Goal: Use online tool/utility: Utilize a website feature to perform a specific function

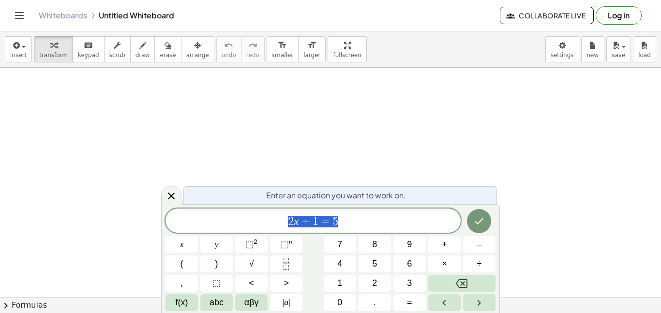
scroll to position [0, 0]
click at [434, 4] on div "Whiteboards Untitled Whiteboard Collaborate Live Log in" at bounding box center [331, 15] width 638 height 31
click at [354, 223] on span at bounding box center [312, 221] width 295 height 15
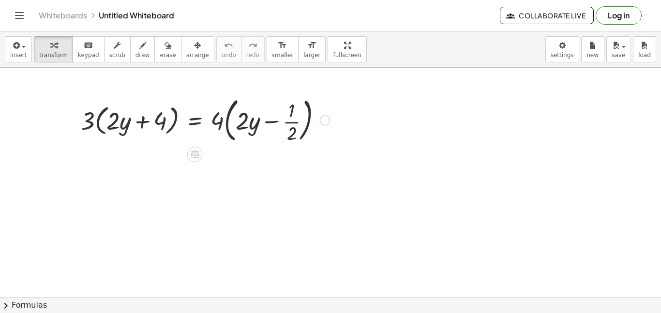
click at [135, 122] on div at bounding box center [205, 119] width 258 height 52
drag, startPoint x: 88, startPoint y: 129, endPoint x: 92, endPoint y: 126, distance: 5.6
click at [92, 126] on div at bounding box center [205, 119] width 258 height 52
drag, startPoint x: 124, startPoint y: 130, endPoint x: 191, endPoint y: 124, distance: 67.5
click at [191, 124] on div at bounding box center [205, 119] width 258 height 52
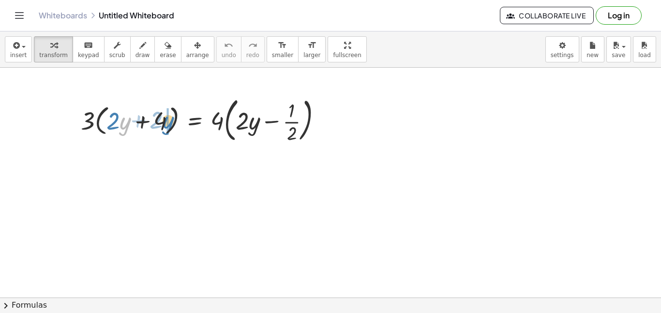
drag, startPoint x: 121, startPoint y: 125, endPoint x: 165, endPoint y: 124, distance: 44.5
click at [165, 124] on div at bounding box center [205, 119] width 258 height 52
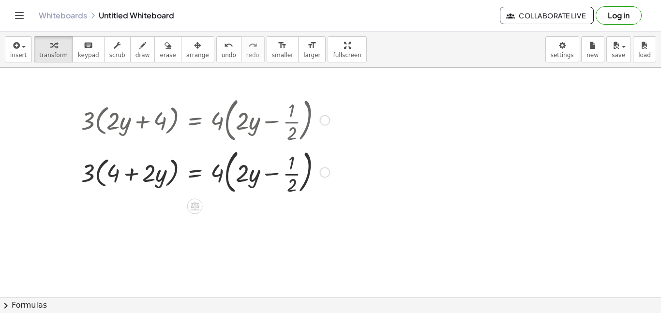
click at [99, 171] on div at bounding box center [205, 172] width 258 height 52
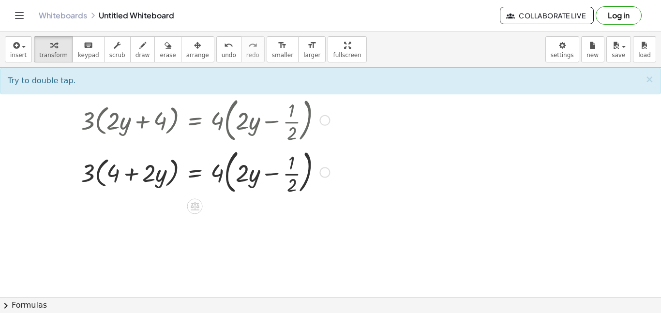
click at [99, 171] on div at bounding box center [205, 172] width 258 height 52
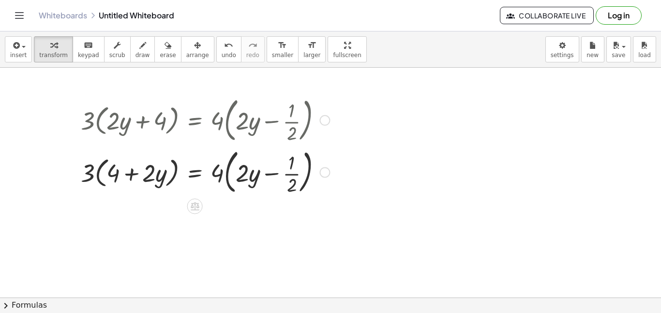
click at [99, 171] on div at bounding box center [205, 172] width 258 height 52
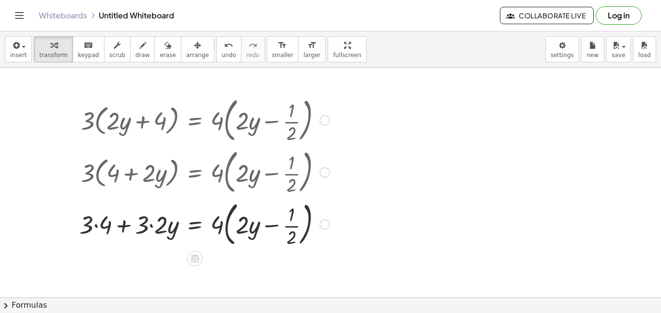
click at [93, 227] on div at bounding box center [205, 223] width 260 height 52
click at [97, 225] on div at bounding box center [205, 223] width 260 height 52
click at [230, 229] on div at bounding box center [205, 223] width 258 height 52
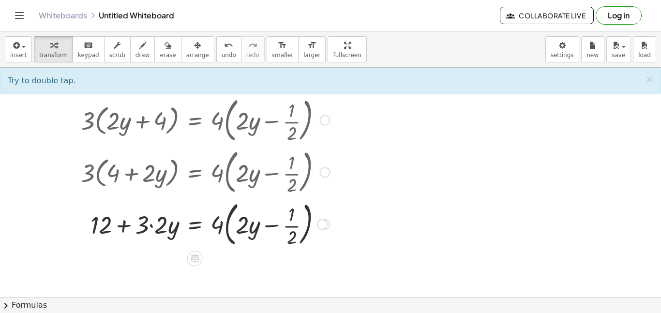
click at [230, 229] on div at bounding box center [205, 223] width 258 height 52
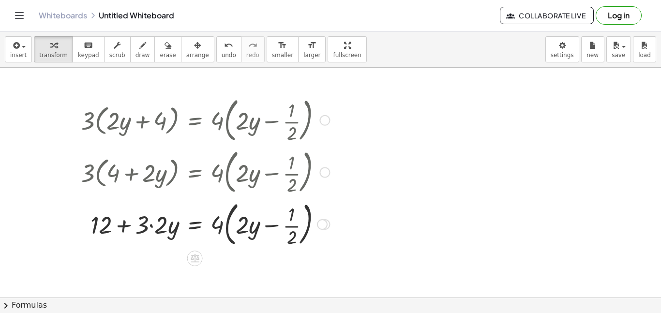
click at [230, 229] on div at bounding box center [205, 223] width 258 height 52
click at [293, 217] on div at bounding box center [205, 223] width 258 height 48
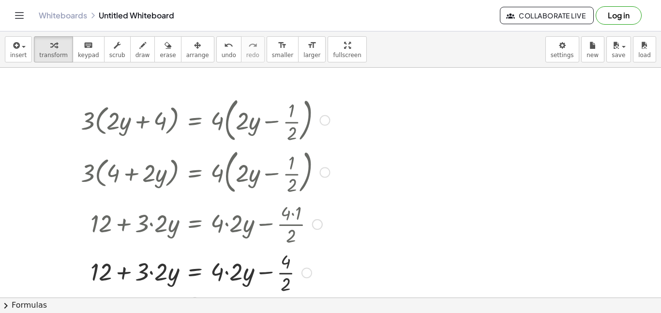
click at [285, 270] on div at bounding box center [205, 272] width 258 height 48
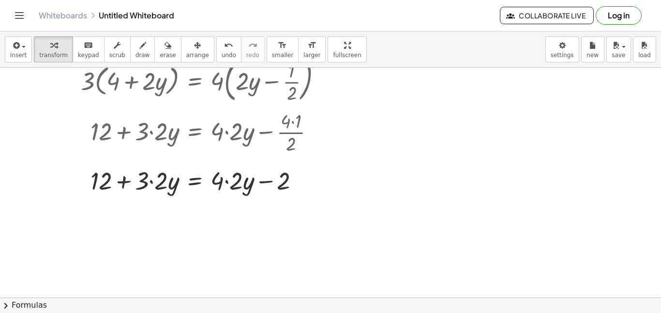
scroll to position [96, 0]
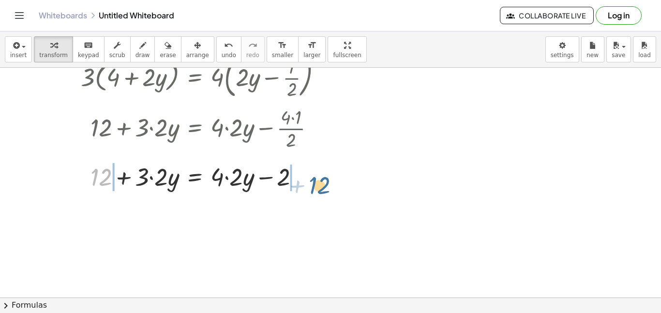
drag, startPoint x: 109, startPoint y: 181, endPoint x: 326, endPoint y: 189, distance: 216.9
click at [326, 189] on div at bounding box center [205, 176] width 258 height 33
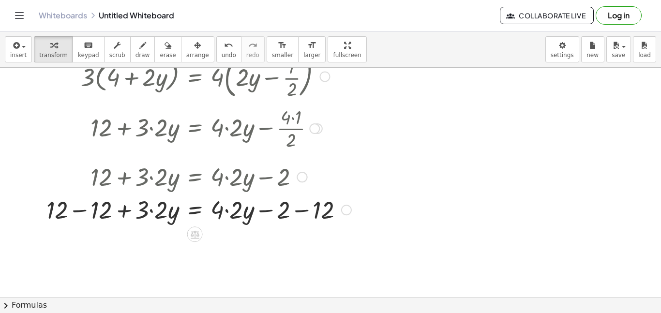
click at [304, 219] on div at bounding box center [199, 209] width 315 height 33
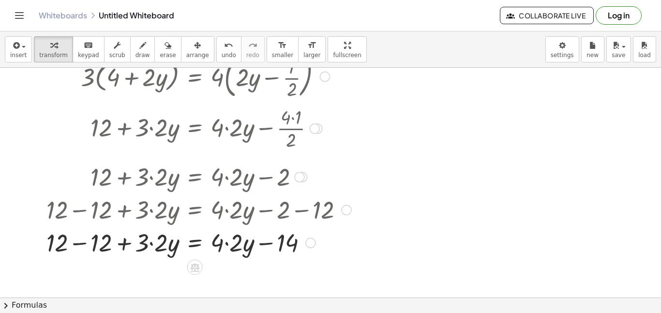
click at [84, 241] on div at bounding box center [199, 241] width 315 height 33
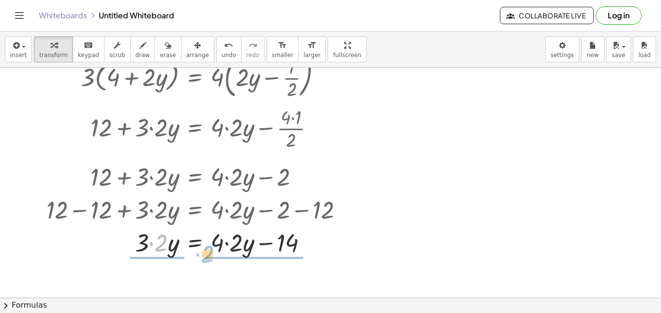
drag, startPoint x: 149, startPoint y: 240, endPoint x: 195, endPoint y: 254, distance: 47.9
click at [195, 254] on div at bounding box center [199, 241] width 315 height 33
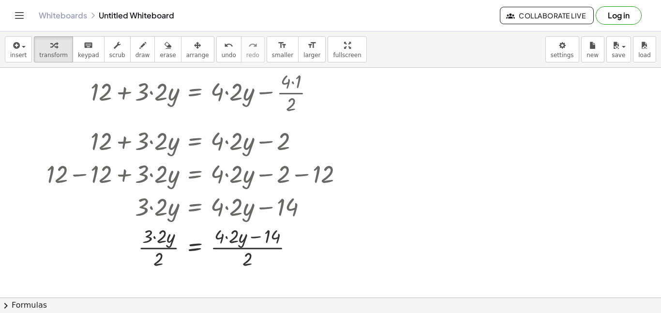
scroll to position [132, 0]
click at [167, 250] on div at bounding box center [199, 246] width 315 height 48
click at [253, 252] on div at bounding box center [199, 246] width 315 height 48
click at [278, 234] on div at bounding box center [199, 246] width 315 height 48
click at [223, 53] on button "undo undo" at bounding box center [228, 49] width 25 height 26
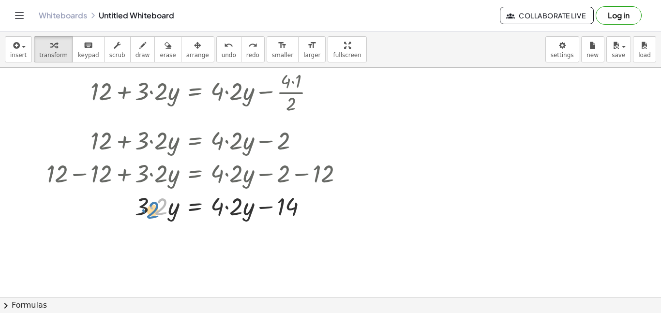
drag, startPoint x: 152, startPoint y: 207, endPoint x: 144, endPoint y: 210, distance: 8.9
click at [144, 210] on div at bounding box center [204, 205] width 332 height 33
drag, startPoint x: 288, startPoint y: 209, endPoint x: 267, endPoint y: 229, distance: 29.4
drag, startPoint x: 218, startPoint y: 211, endPoint x: 291, endPoint y: 213, distance: 73.1
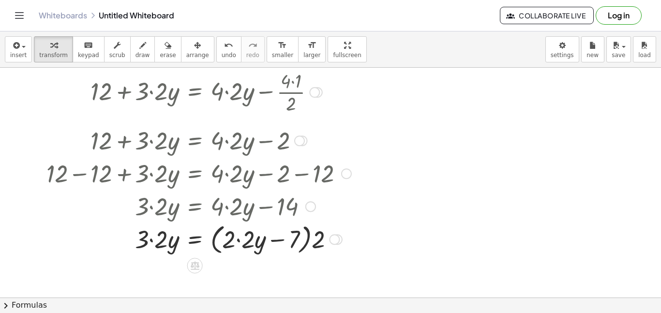
click at [234, 247] on div at bounding box center [199, 238] width 315 height 37
click at [239, 240] on div at bounding box center [199, 238] width 315 height 37
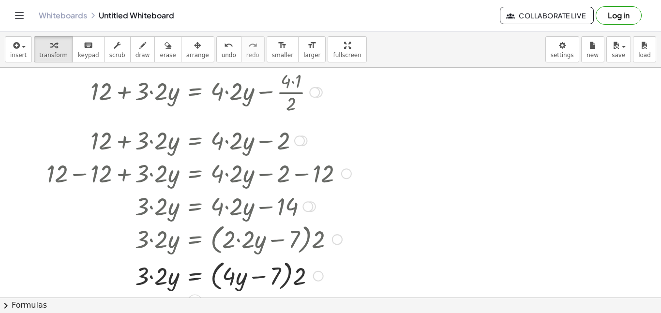
click at [261, 278] on div at bounding box center [199, 275] width 315 height 37
click at [292, 278] on div at bounding box center [199, 275] width 315 height 37
click at [291, 277] on div at bounding box center [199, 275] width 315 height 37
click at [290, 277] on div at bounding box center [199, 275] width 315 height 37
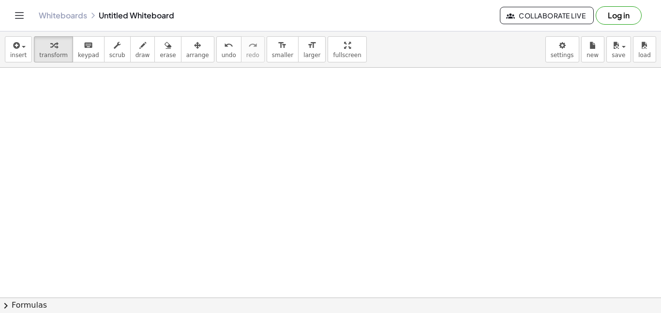
scroll to position [1939, 0]
click at [224, 41] on icon "undo" at bounding box center [228, 46] width 9 height 12
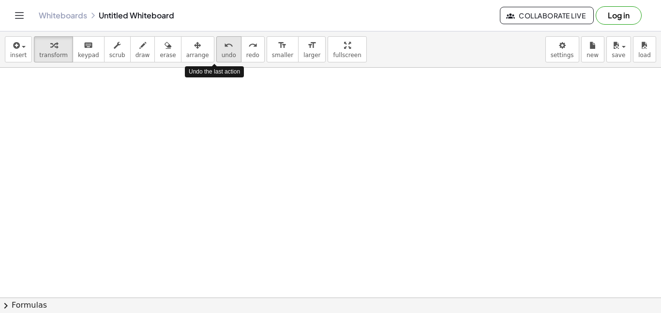
click at [224, 41] on icon "undo" at bounding box center [228, 46] width 9 height 12
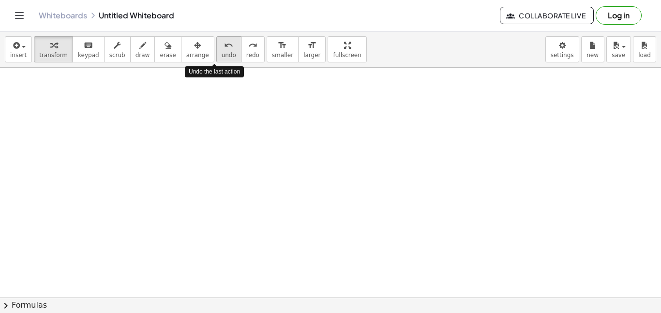
click at [224, 41] on icon "undo" at bounding box center [228, 46] width 9 height 12
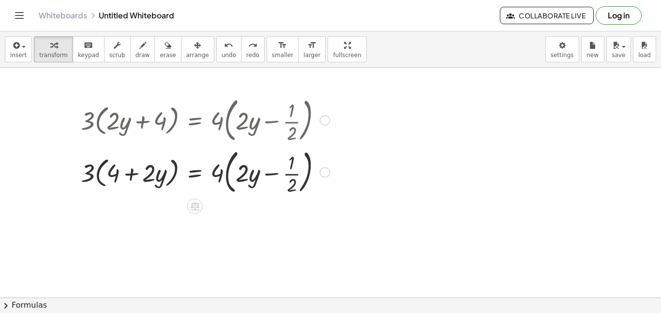
click at [195, 180] on div at bounding box center [205, 172] width 258 height 52
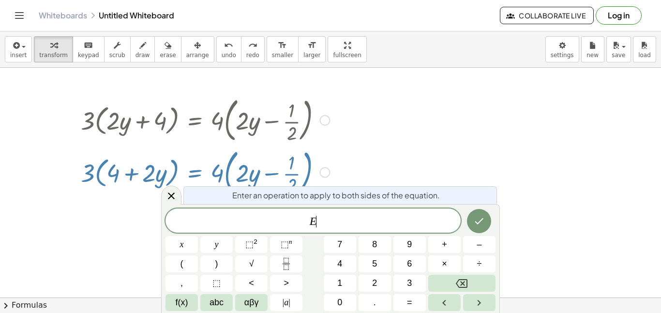
scroll to position [1, 0]
click at [167, 191] on icon at bounding box center [171, 196] width 12 height 12
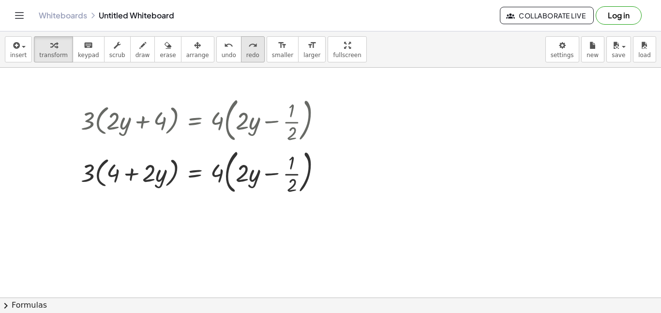
click at [245, 54] on button "redo redo" at bounding box center [253, 49] width 24 height 26
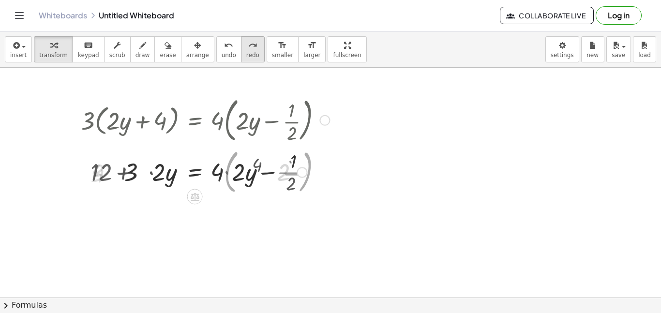
click at [245, 54] on button "redo redo" at bounding box center [253, 49] width 24 height 26
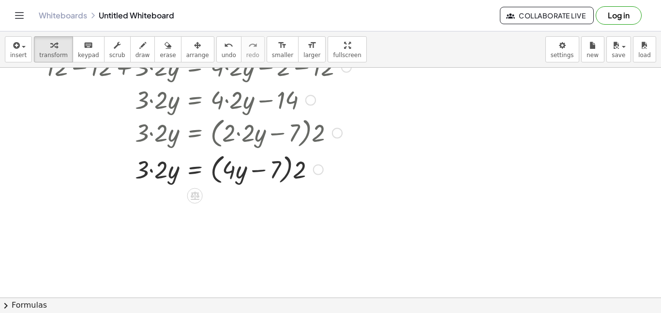
scroll to position [237, 0]
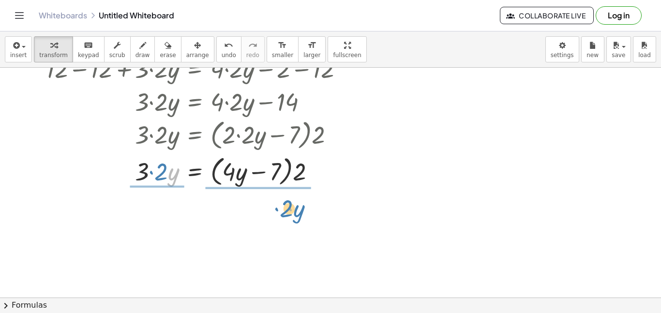
drag, startPoint x: 173, startPoint y: 177, endPoint x: 300, endPoint y: 212, distance: 131.5
click at [300, 212] on div "· 3 · ( + · 2 · y + 4 ) = · 4 · ( + · 2 · y − · 1 · 2 ) · 3 · ( + 4 + · 2 · y )…" at bounding box center [330, 176] width 661 height 690
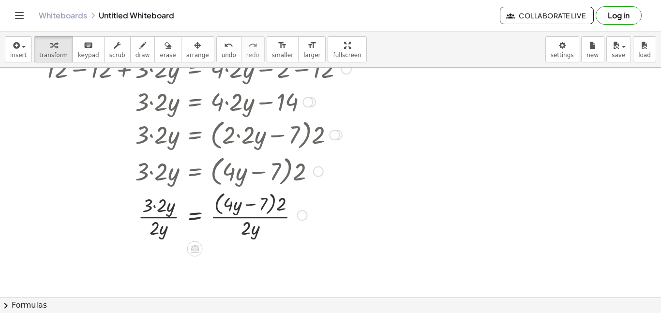
click at [166, 217] on div at bounding box center [199, 214] width 315 height 51
drag, startPoint x: 147, startPoint y: 210, endPoint x: 121, endPoint y: 218, distance: 26.3
click at [121, 218] on div at bounding box center [199, 214] width 315 height 51
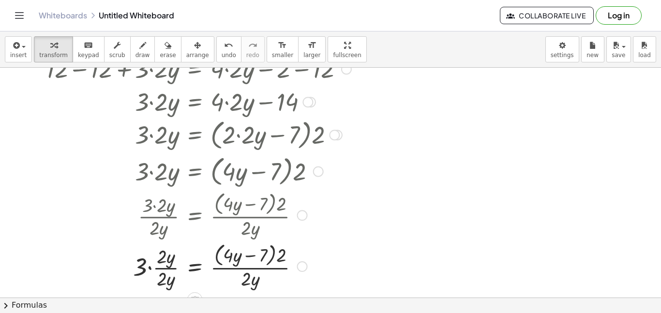
click at [167, 265] on div at bounding box center [199, 265] width 315 height 51
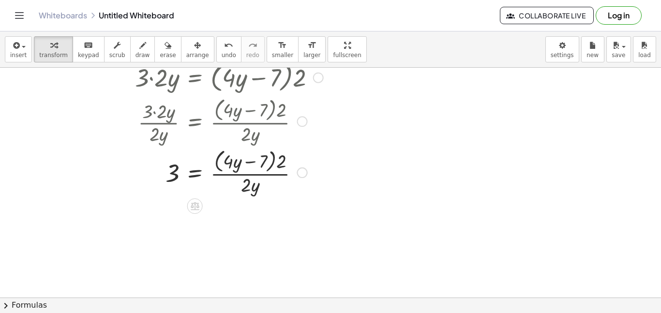
scroll to position [330, 0]
drag, startPoint x: 263, startPoint y: 165, endPoint x: 282, endPoint y: 168, distance: 19.0
click at [282, 168] on div at bounding box center [199, 171] width 315 height 51
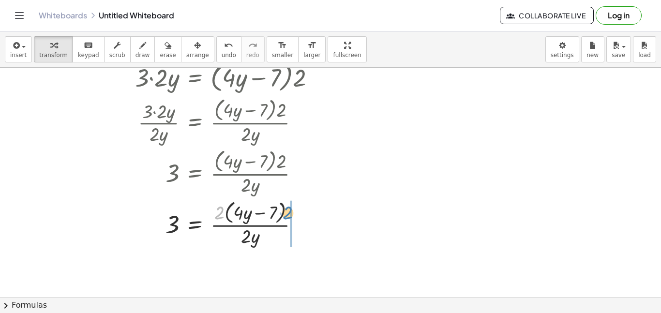
drag, startPoint x: 222, startPoint y: 214, endPoint x: 290, endPoint y: 214, distance: 68.2
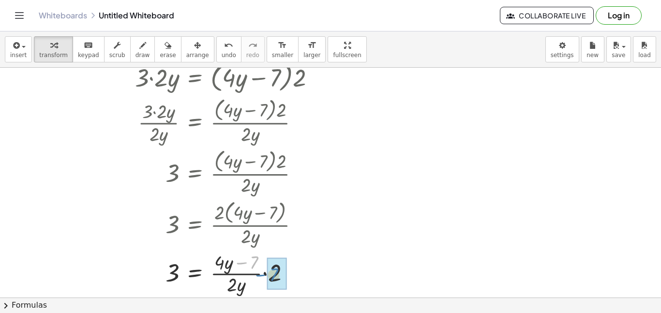
drag, startPoint x: 254, startPoint y: 261, endPoint x: 274, endPoint y: 274, distance: 24.2
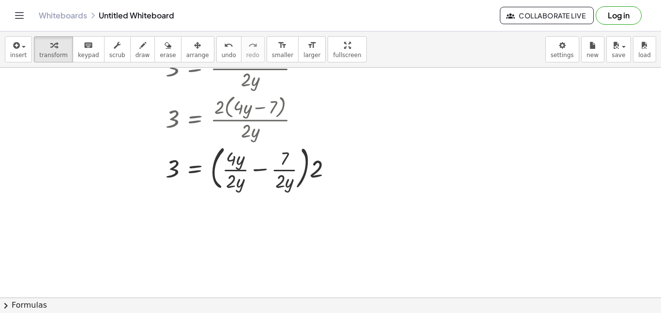
scroll to position [440, 0]
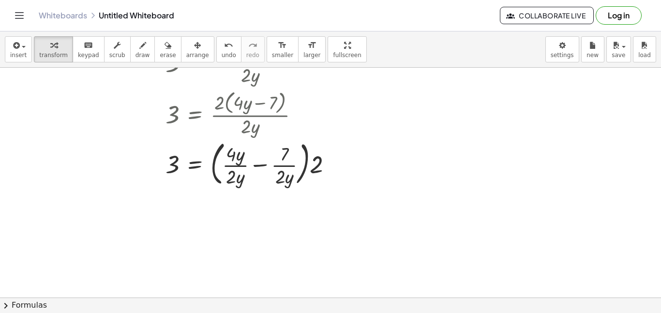
click at [210, 63] on div "insert select one: Math Expression Function Text Youtube Video Graphing Geometr…" at bounding box center [330, 49] width 661 height 36
click at [216, 60] on button "undo undo" at bounding box center [228, 49] width 25 height 26
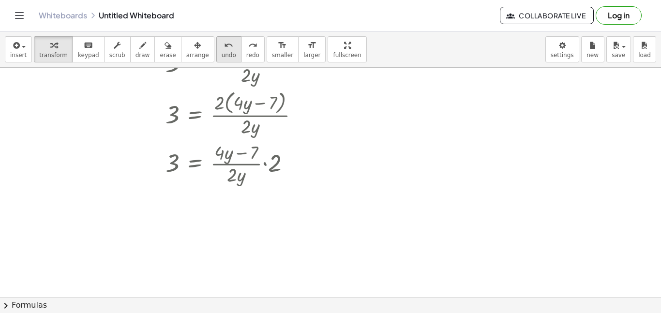
click at [216, 60] on button "undo undo" at bounding box center [228, 49] width 25 height 26
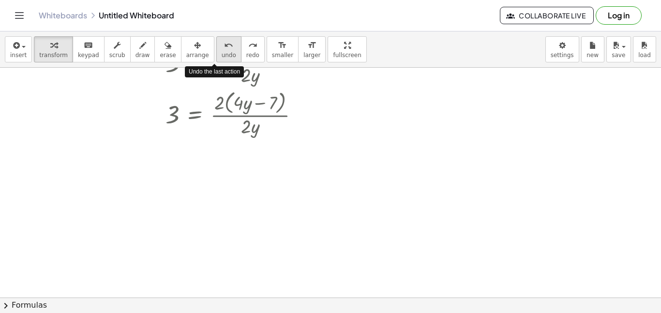
click at [216, 60] on button "undo undo" at bounding box center [228, 49] width 25 height 26
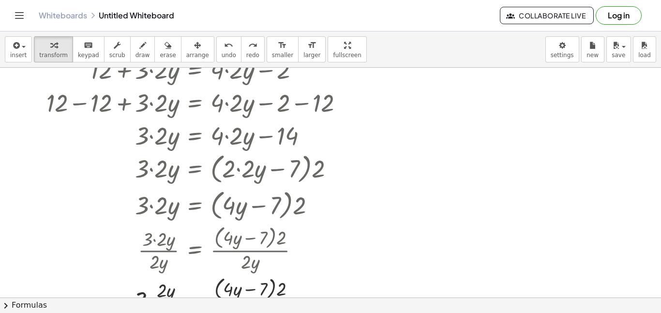
scroll to position [199, 0]
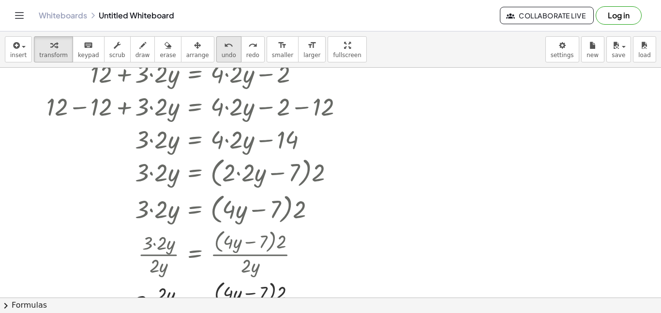
click at [222, 52] on button "undo undo" at bounding box center [228, 49] width 25 height 26
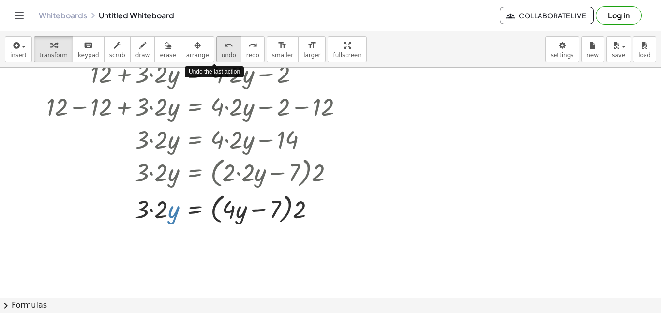
click at [222, 52] on button "undo undo" at bounding box center [228, 49] width 25 height 26
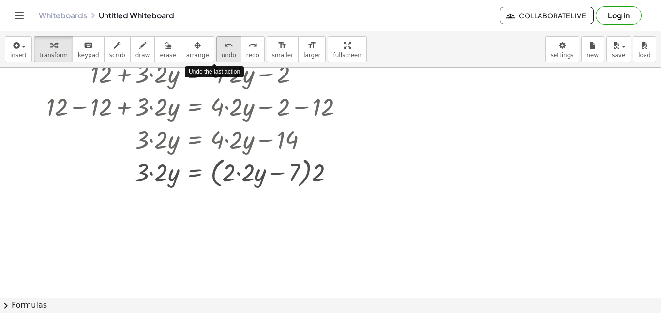
click at [222, 52] on button "undo undo" at bounding box center [228, 49] width 25 height 26
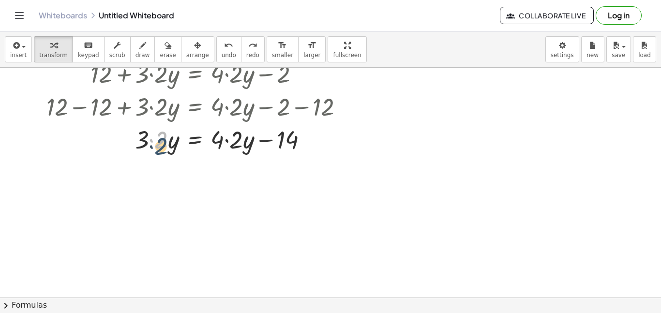
click at [163, 148] on div at bounding box center [199, 138] width 315 height 33
drag, startPoint x: 173, startPoint y: 146, endPoint x: 253, endPoint y: 189, distance: 90.7
click at [253, 189] on div "· 3 · ( + · 2 · y + 4 ) = · 4 · ( + · 2 · y − · 1 · 2 ) · 3 · ( + 4 + · 2 · y )…" at bounding box center [330, 99] width 661 height 460
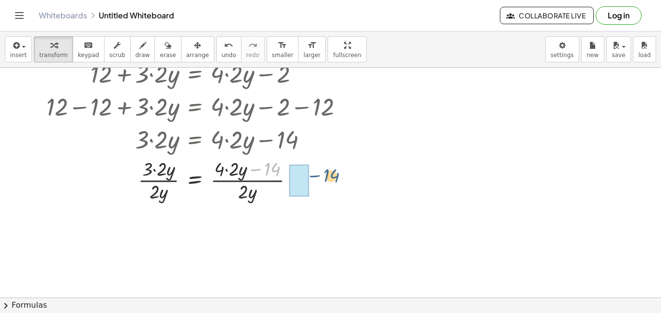
drag, startPoint x: 269, startPoint y: 170, endPoint x: 289, endPoint y: 180, distance: 23.2
click at [321, 179] on div at bounding box center [199, 179] width 315 height 48
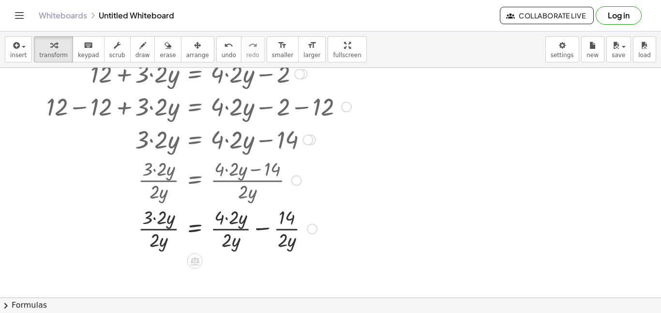
click at [291, 229] on div at bounding box center [199, 228] width 315 height 48
drag, startPoint x: 220, startPoint y: 224, endPoint x: 160, endPoint y: 223, distance: 60.5
click at [160, 223] on div at bounding box center [199, 228] width 315 height 48
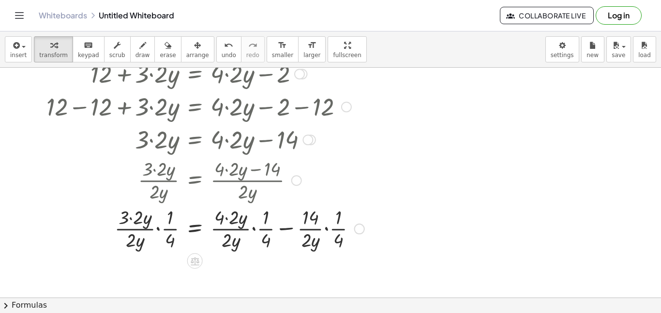
click at [166, 230] on div at bounding box center [206, 228] width 328 height 48
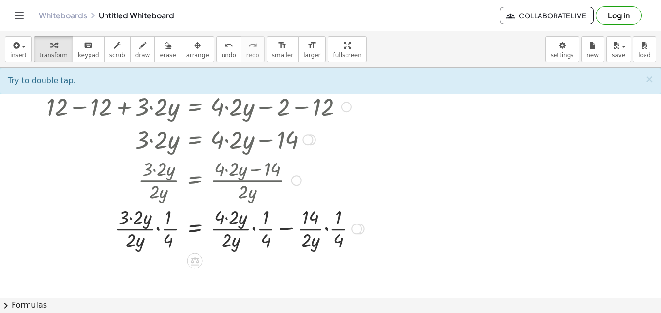
click at [166, 230] on div at bounding box center [206, 228] width 328 height 48
click at [147, 230] on div at bounding box center [206, 228] width 328 height 48
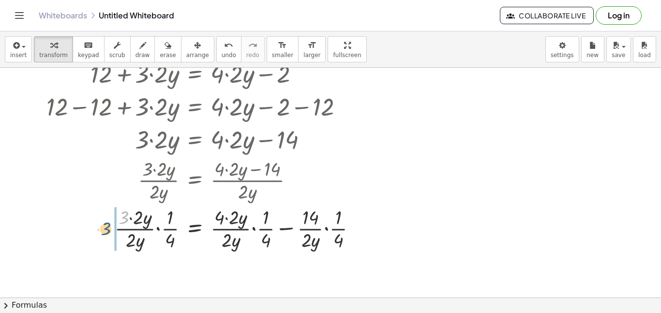
drag, startPoint x: 122, startPoint y: 219, endPoint x: 105, endPoint y: 230, distance: 21.1
click at [105, 230] on div at bounding box center [206, 228] width 328 height 48
click at [147, 233] on div at bounding box center [206, 228] width 328 height 48
click at [334, 228] on div at bounding box center [206, 228] width 328 height 48
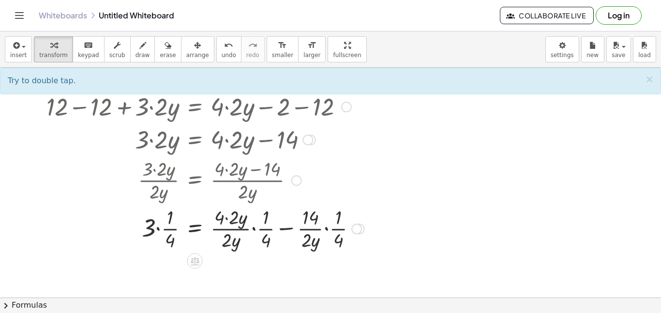
click at [328, 228] on div at bounding box center [206, 228] width 328 height 48
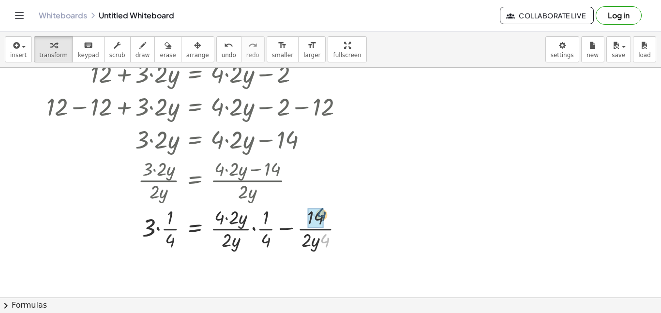
drag, startPoint x: 322, startPoint y: 244, endPoint x: 319, endPoint y: 217, distance: 27.3
drag, startPoint x: 324, startPoint y: 242, endPoint x: 341, endPoint y: 224, distance: 25.4
click at [341, 224] on div at bounding box center [199, 228] width 315 height 48
click at [222, 53] on span "undo" at bounding box center [229, 55] width 15 height 7
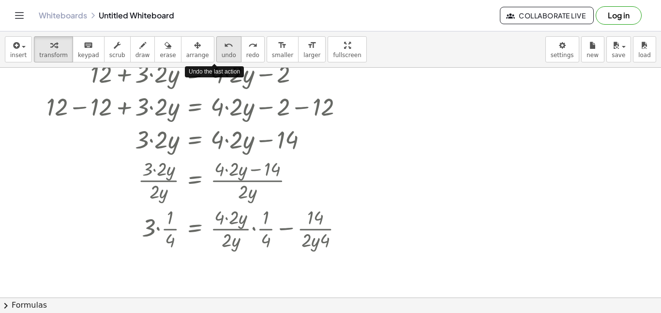
click at [222, 53] on span "undo" at bounding box center [229, 55] width 15 height 7
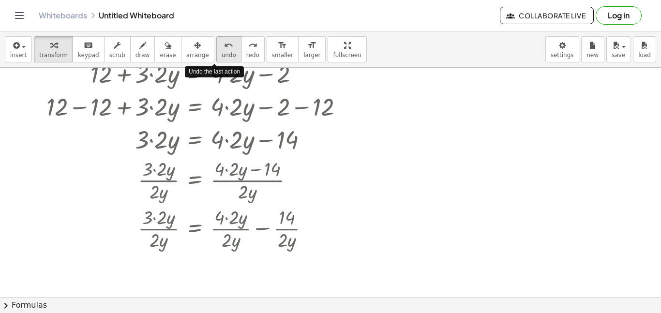
click at [222, 53] on span "undo" at bounding box center [229, 55] width 15 height 7
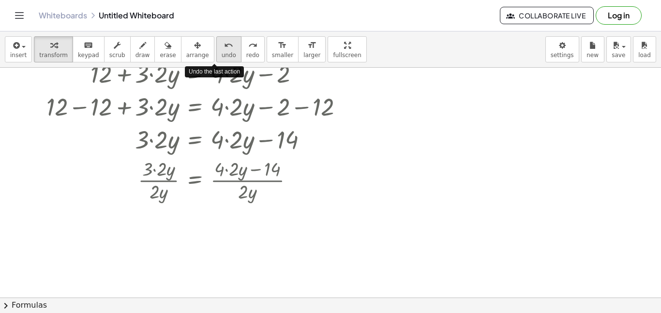
click at [222, 53] on span "undo" at bounding box center [229, 55] width 15 height 7
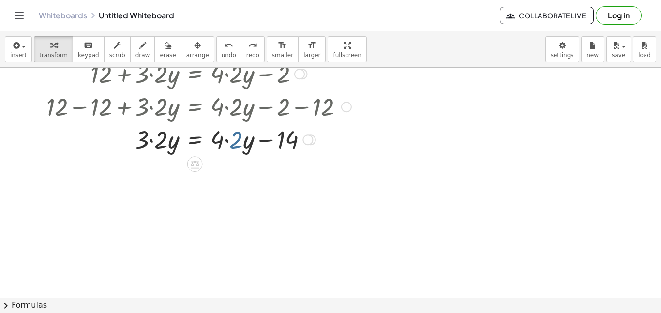
click at [240, 143] on div at bounding box center [199, 138] width 315 height 33
drag, startPoint x: 247, startPoint y: 147, endPoint x: 186, endPoint y: 166, distance: 64.4
click at [186, 166] on div "· 3 · ( + · 2 · y + 4 ) = · 4 · ( + · 2 · y − · 1 · 2 ) · 3 · ( + 4 + · 2 · y )…" at bounding box center [330, 99] width 661 height 460
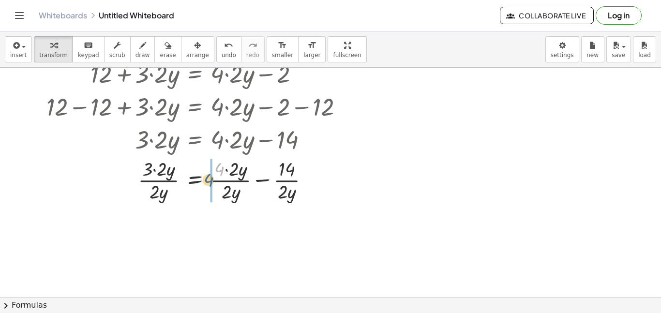
drag, startPoint x: 219, startPoint y: 170, endPoint x: 208, endPoint y: 181, distance: 15.4
click at [208, 181] on div at bounding box center [199, 179] width 315 height 48
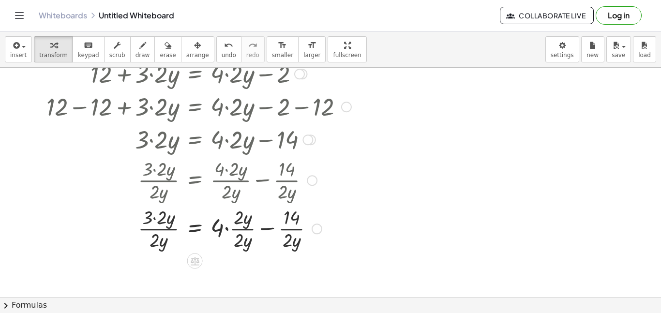
click at [239, 238] on div at bounding box center [199, 228] width 315 height 48
click at [240, 239] on div at bounding box center [199, 228] width 315 height 48
click at [243, 231] on div at bounding box center [199, 228] width 315 height 48
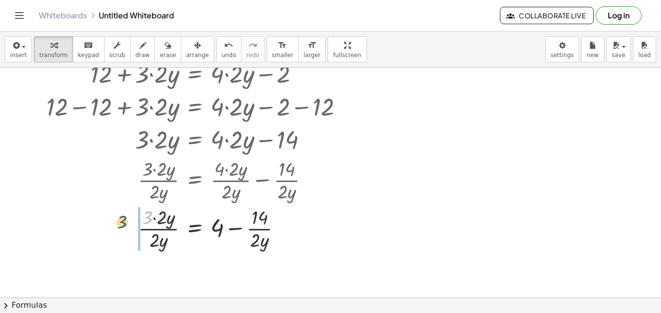
drag, startPoint x: 150, startPoint y: 221, endPoint x: 123, endPoint y: 225, distance: 27.1
click at [123, 225] on div at bounding box center [199, 228] width 315 height 48
click at [165, 230] on div at bounding box center [199, 228] width 315 height 48
click at [267, 228] on div at bounding box center [199, 228] width 315 height 48
drag, startPoint x: 259, startPoint y: 217, endPoint x: 216, endPoint y: 232, distance: 45.6
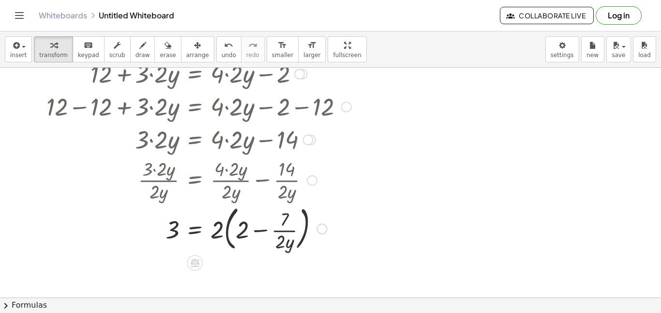
click at [228, 234] on div at bounding box center [199, 228] width 315 height 52
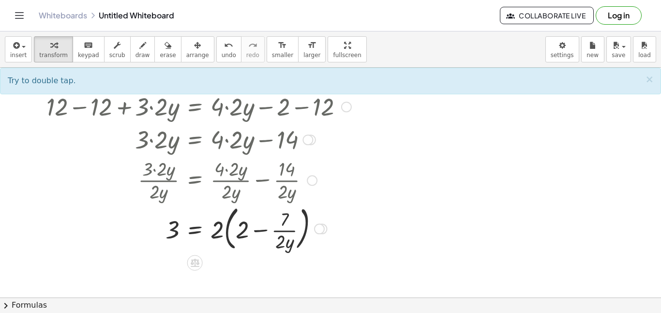
click at [228, 234] on div at bounding box center [199, 228] width 315 height 52
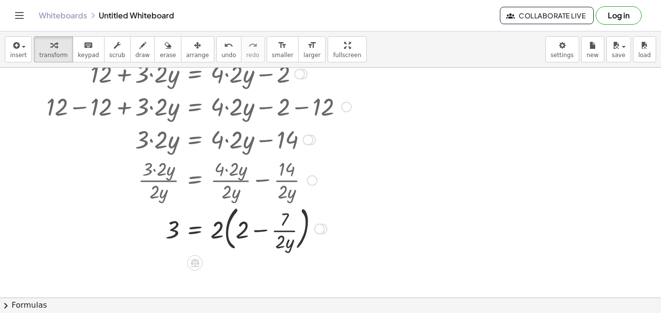
click at [228, 234] on div at bounding box center [199, 228] width 315 height 52
click at [229, 231] on div at bounding box center [199, 228] width 315 height 48
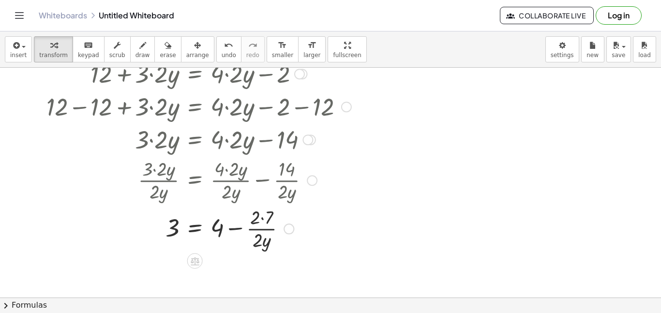
click at [265, 219] on div at bounding box center [199, 228] width 315 height 48
click at [522, 107] on div at bounding box center [330, 99] width 661 height 460
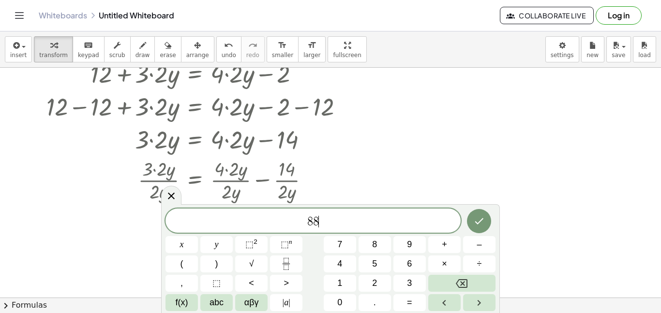
scroll to position [2, 0]
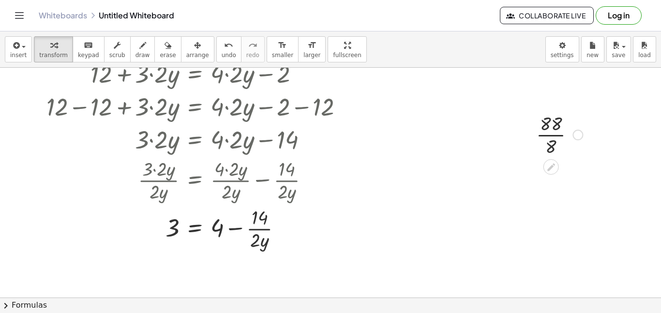
click at [547, 133] on div at bounding box center [559, 134] width 56 height 48
click at [415, 181] on div at bounding box center [330, 99] width 661 height 460
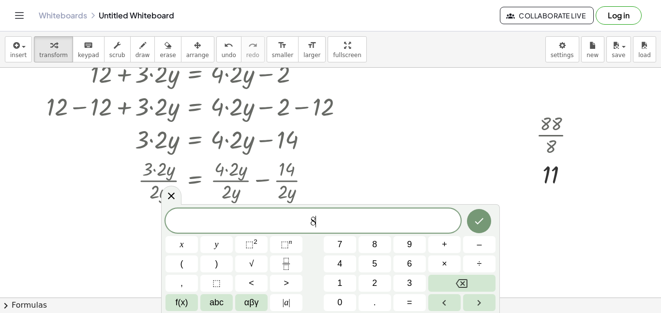
scroll to position [3, 0]
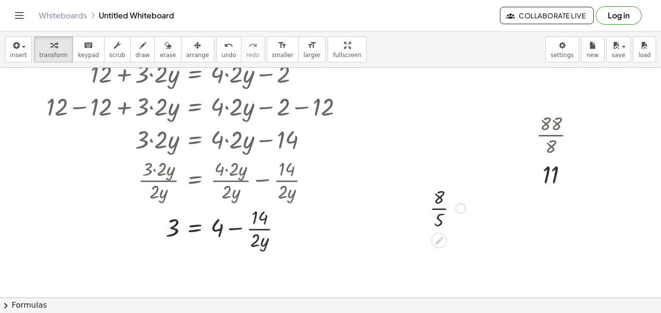
click at [437, 212] on div at bounding box center [447, 207] width 45 height 48
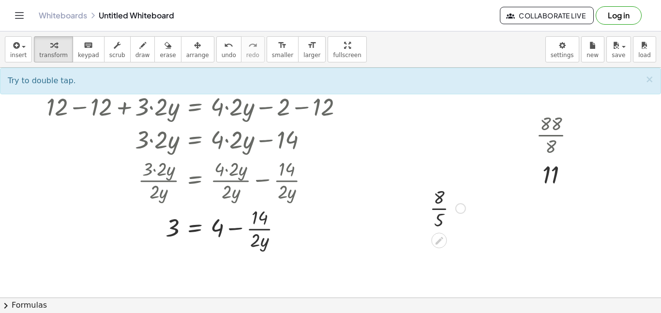
click at [437, 212] on div at bounding box center [447, 207] width 45 height 48
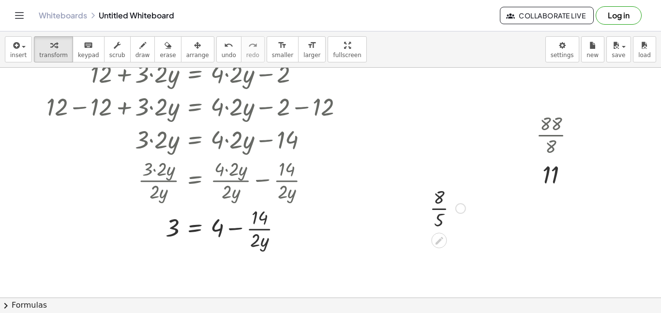
click at [437, 212] on div at bounding box center [447, 207] width 45 height 48
click at [477, 240] on div at bounding box center [330, 99] width 661 height 460
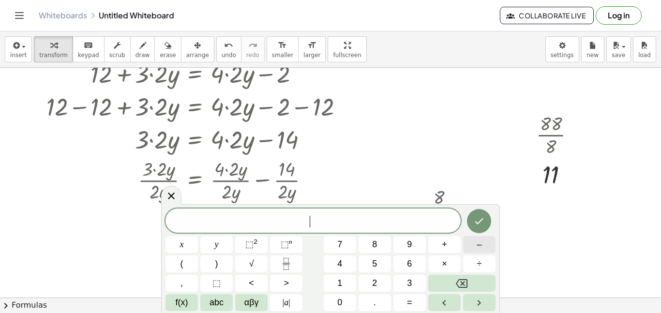
scroll to position [3, 0]
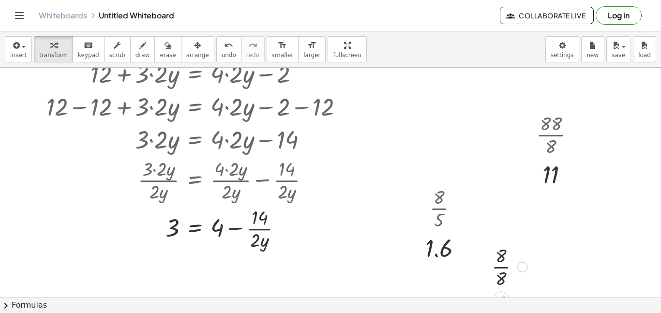
click at [502, 267] on div at bounding box center [509, 266] width 45 height 48
click at [450, 71] on div at bounding box center [330, 99] width 661 height 460
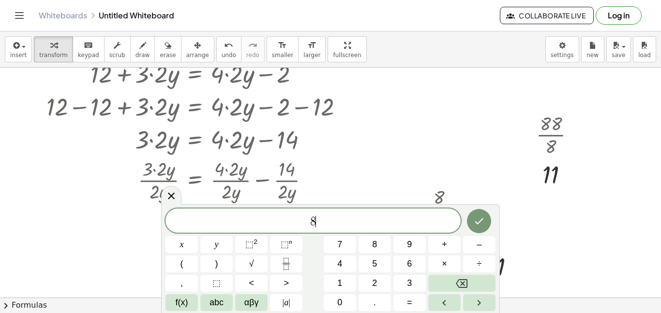
scroll to position [4, 0]
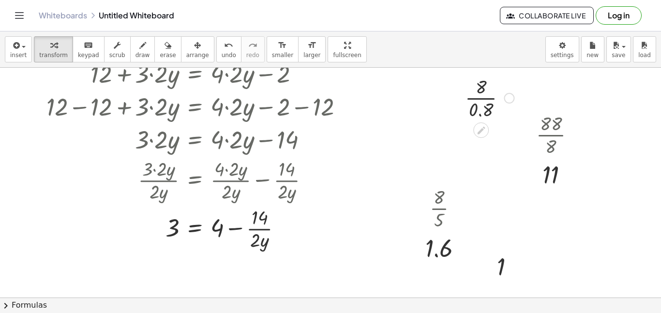
click at [474, 98] on div at bounding box center [489, 97] width 59 height 48
click at [186, 57] on span "arrange" at bounding box center [197, 55] width 23 height 7
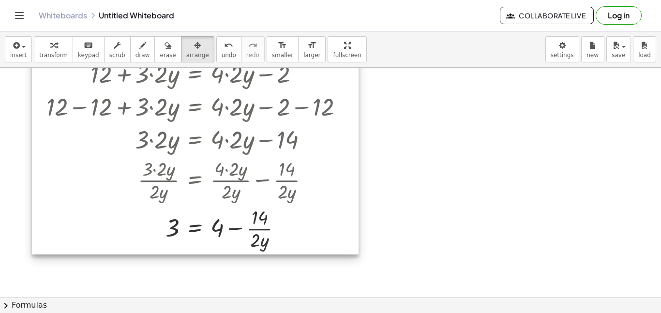
scroll to position [0, 0]
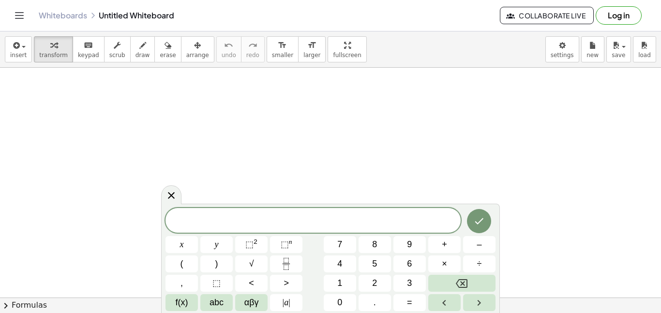
click at [329, 216] on span at bounding box center [312, 221] width 295 height 15
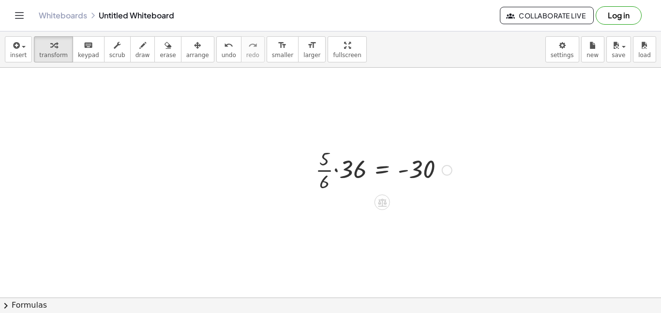
click at [337, 169] on div at bounding box center [384, 169] width 146 height 48
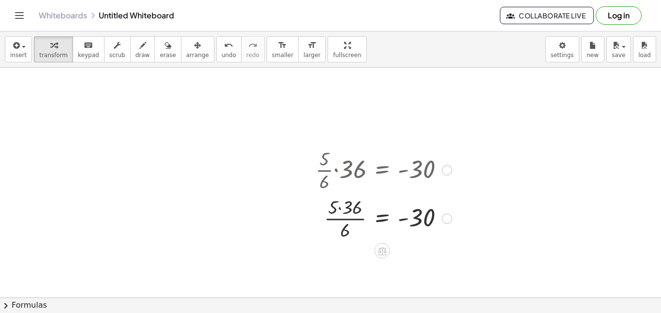
click at [342, 206] on div at bounding box center [384, 218] width 146 height 48
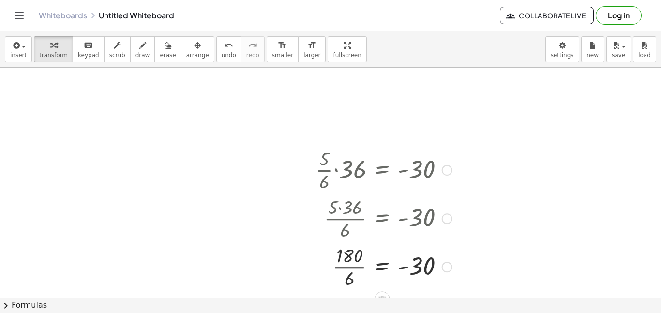
click at [350, 262] on div at bounding box center [384, 266] width 146 height 48
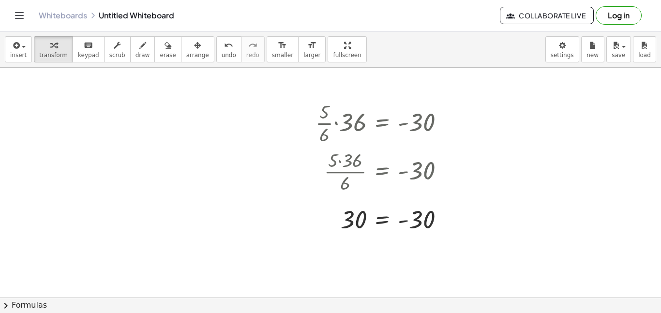
scroll to position [40, 0]
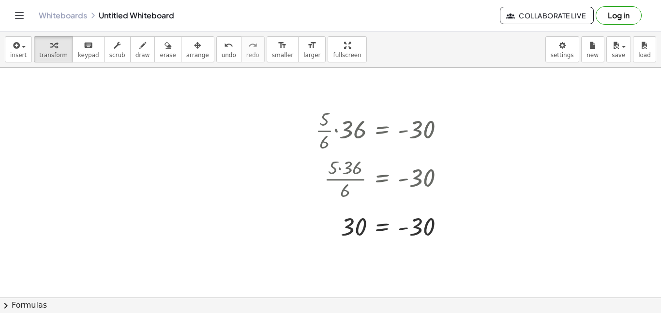
click at [215, 128] on div at bounding box center [330, 289] width 661 height 523
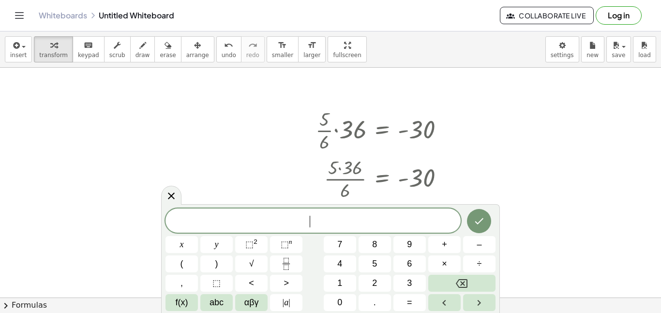
scroll to position [1, 0]
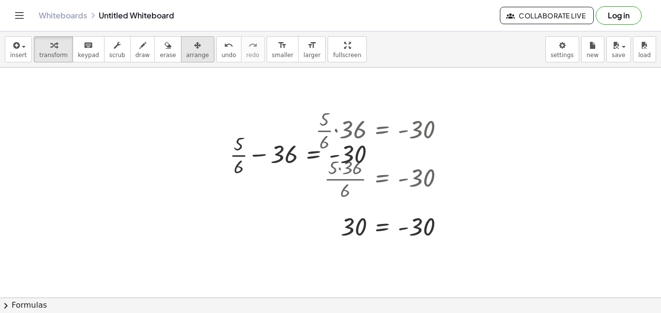
click at [186, 48] on div "button" at bounding box center [197, 45] width 23 height 12
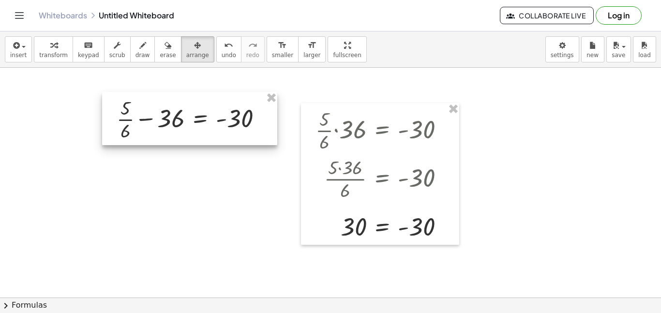
drag, startPoint x: 304, startPoint y: 171, endPoint x: 191, endPoint y: 135, distance: 118.8
click at [191, 135] on div at bounding box center [189, 118] width 175 height 53
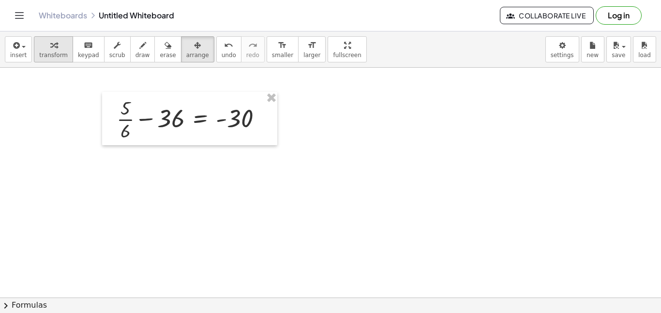
click at [62, 48] on button "transform" at bounding box center [53, 49] width 39 height 26
click at [137, 121] on div at bounding box center [193, 118] width 163 height 48
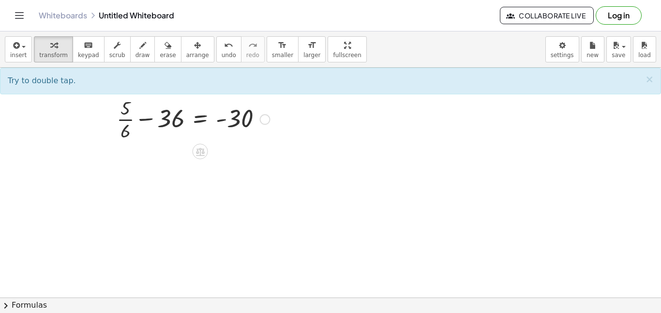
click at [124, 121] on div at bounding box center [193, 118] width 163 height 48
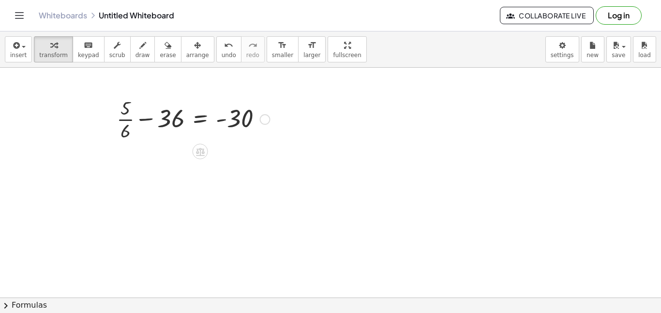
click at [124, 121] on div at bounding box center [193, 118] width 163 height 48
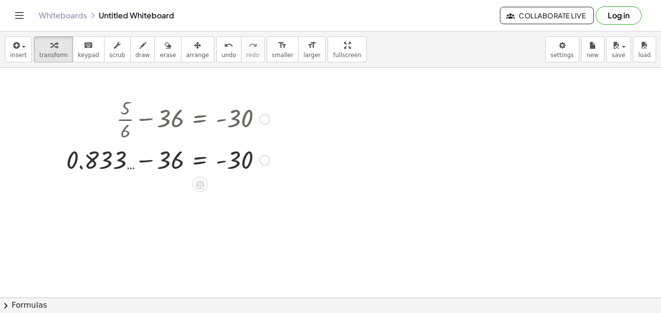
click at [148, 160] on div at bounding box center [167, 159] width 213 height 33
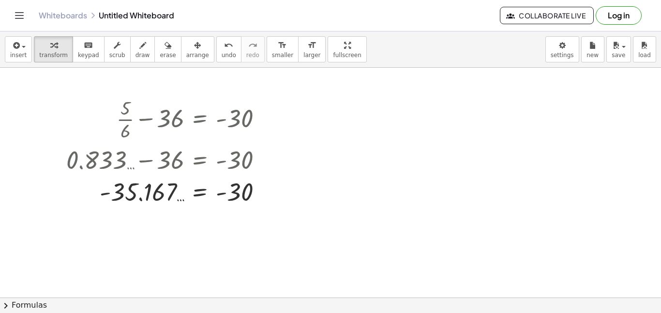
click at [495, 169] on div at bounding box center [330, 289] width 661 height 523
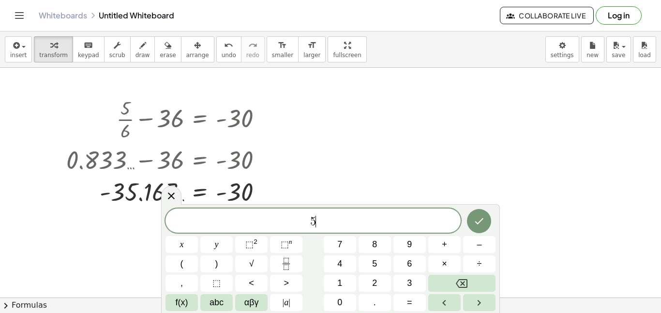
scroll to position [1, 0]
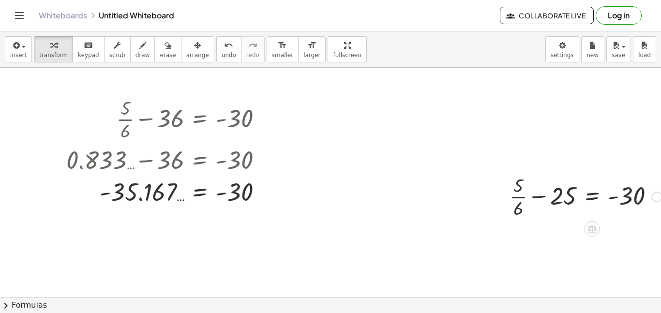
click at [541, 197] on div at bounding box center [586, 196] width 162 height 48
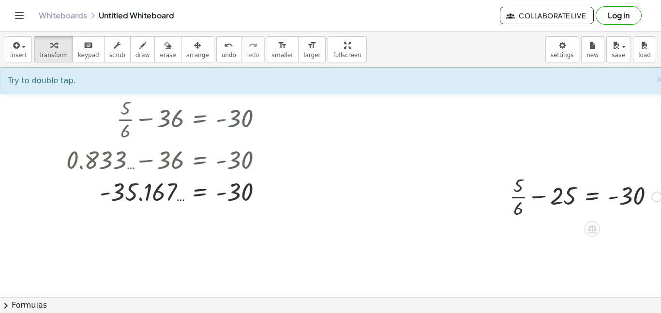
click at [521, 195] on div at bounding box center [586, 196] width 162 height 48
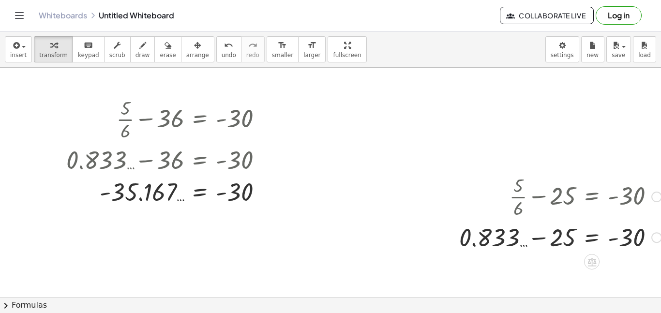
click at [538, 241] on div at bounding box center [560, 236] width 212 height 33
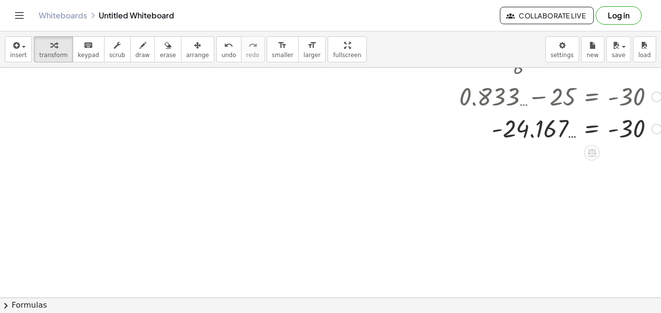
scroll to position [208, 0]
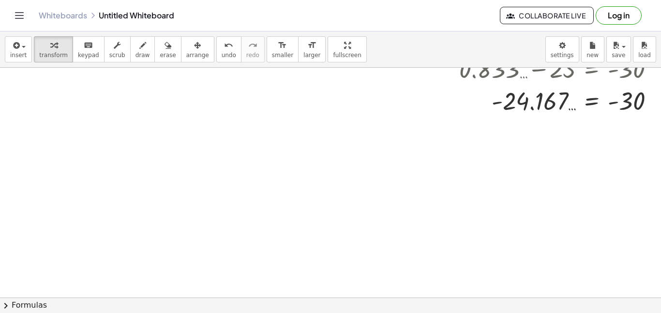
click at [251, 193] on div at bounding box center [335, 121] width 671 height 523
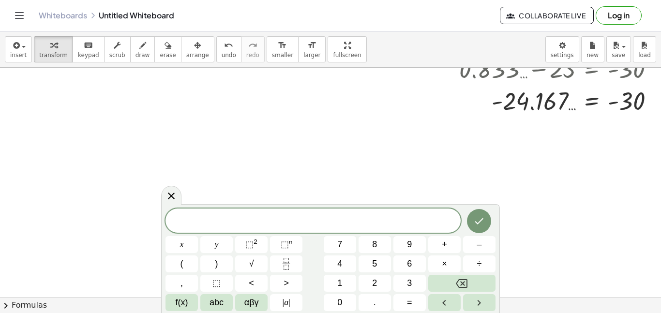
scroll to position [2, 0]
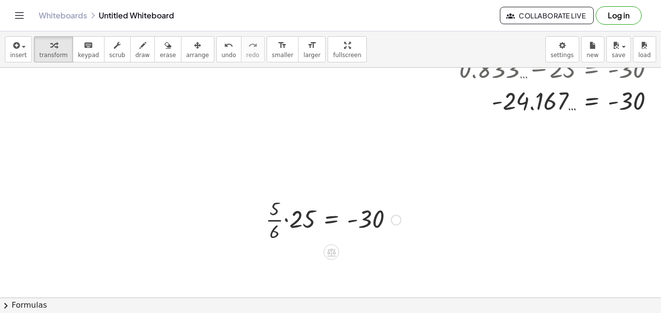
click at [284, 220] on div at bounding box center [333, 219] width 145 height 48
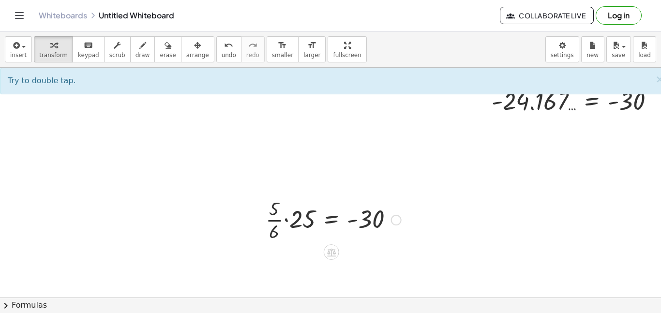
click at [285, 220] on div at bounding box center [333, 219] width 145 height 48
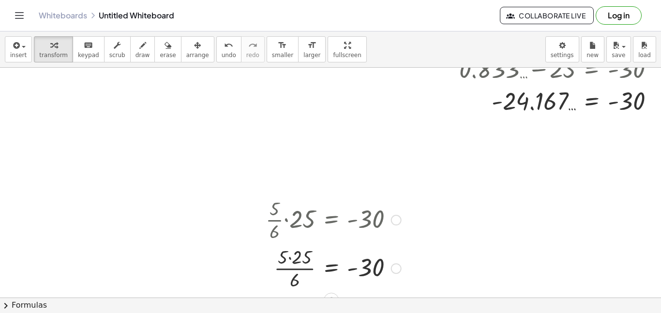
click at [289, 256] on div at bounding box center [333, 267] width 145 height 48
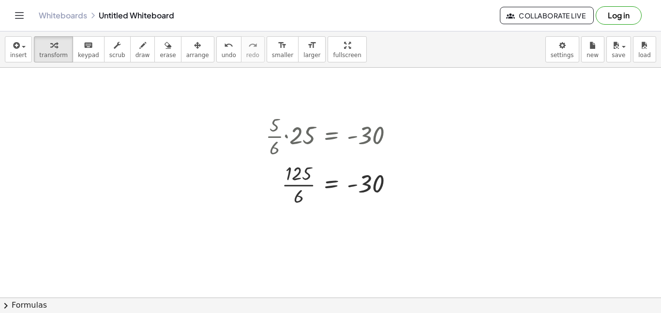
scroll to position [312, 0]
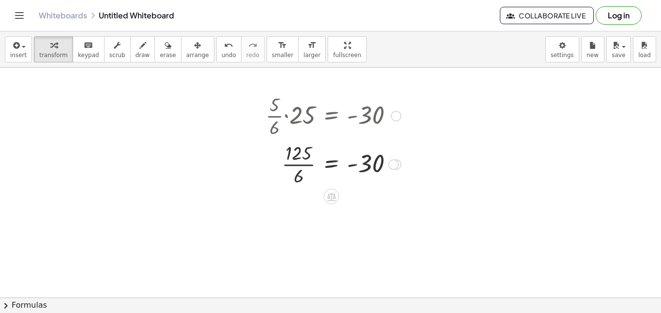
click at [304, 167] on div at bounding box center [333, 163] width 145 height 48
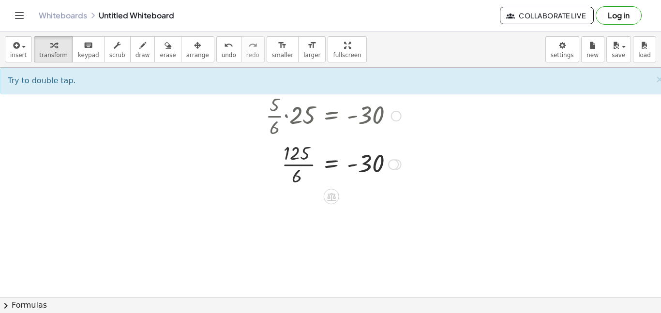
click at [304, 167] on div at bounding box center [333, 163] width 145 height 48
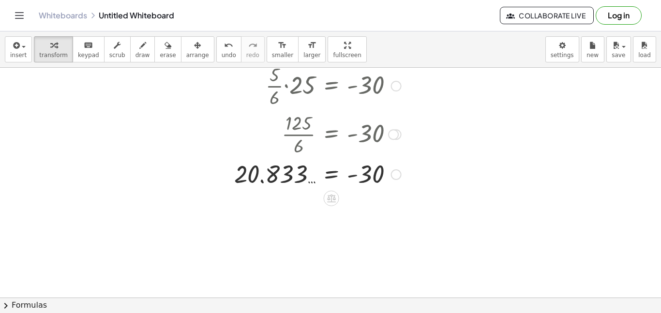
scroll to position [349, 0]
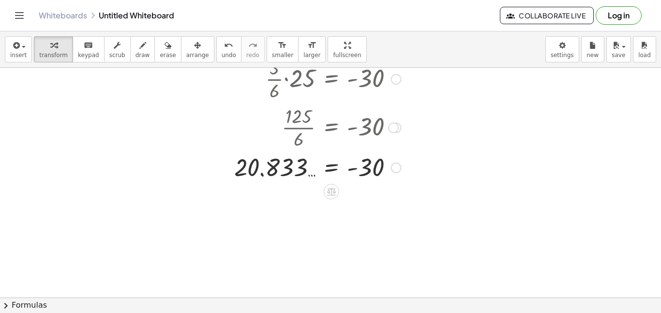
click at [329, 170] on div at bounding box center [317, 167] width 177 height 32
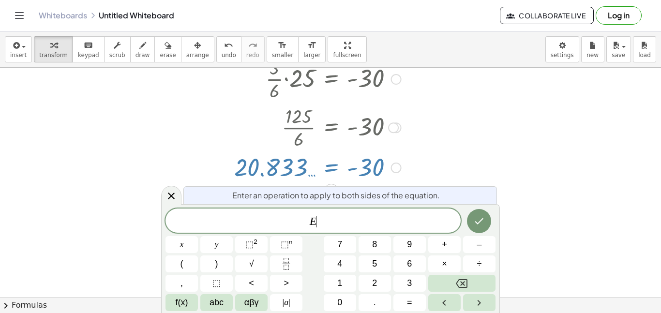
scroll to position [2, 0]
click at [180, 194] on div at bounding box center [171, 195] width 20 height 19
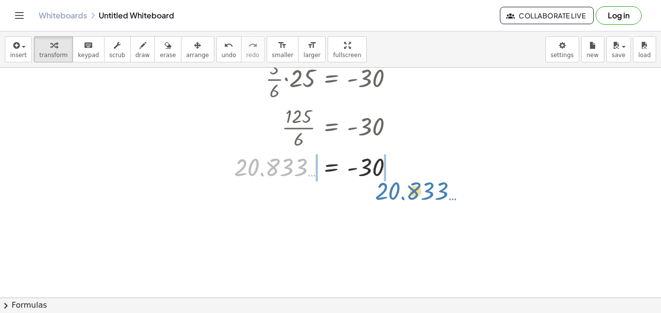
drag, startPoint x: 257, startPoint y: 175, endPoint x: 398, endPoint y: 199, distance: 142.3
click at [398, 199] on div "+ · 5 · 6 − 36 = - 30 + 0.833 … − 36 = - 30 = - 30 - 35.167 … + · 5 · 6 − 25 = …" at bounding box center [335, 64] width 671 height 690
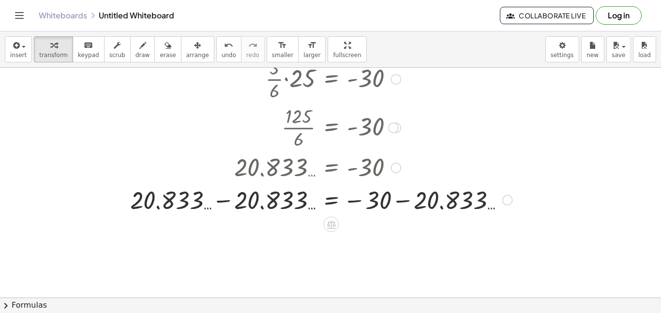
click at [405, 204] on div at bounding box center [321, 199] width 392 height 33
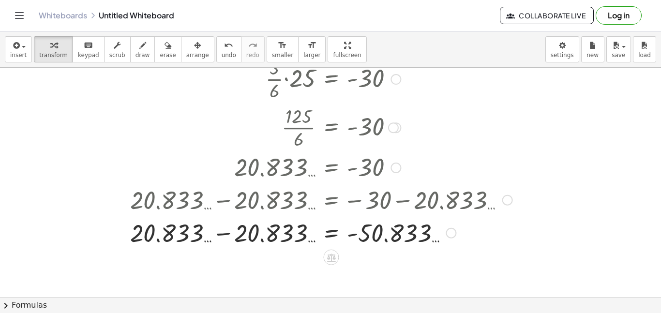
click at [224, 236] on div at bounding box center [321, 232] width 392 height 33
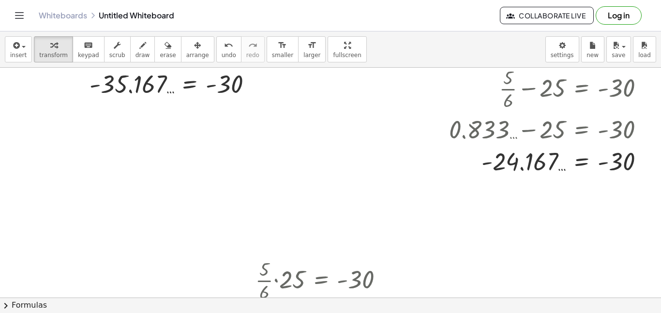
scroll to position [146, 10]
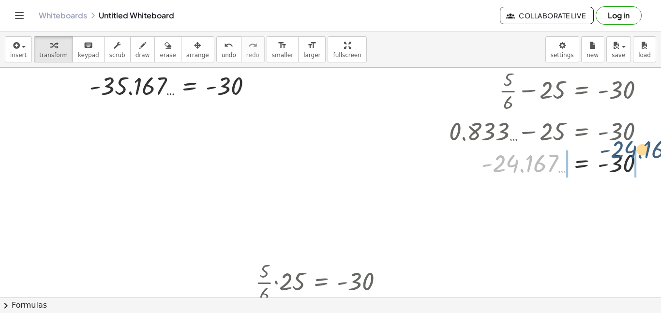
drag, startPoint x: 506, startPoint y: 165, endPoint x: 625, endPoint y: 150, distance: 119.4
click at [625, 150] on div at bounding box center [550, 163] width 212 height 32
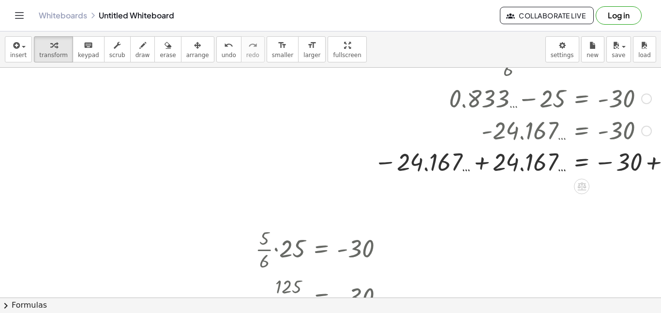
scroll to position [179, 110]
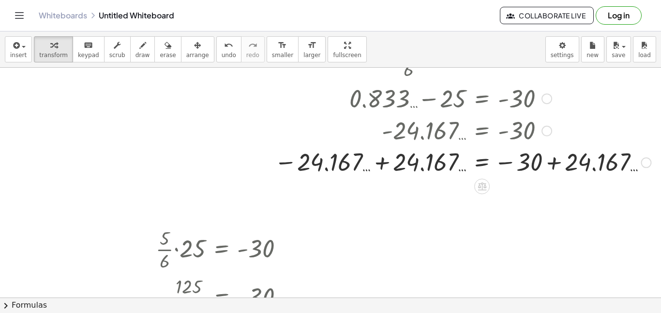
click at [557, 162] on div at bounding box center [463, 162] width 386 height 32
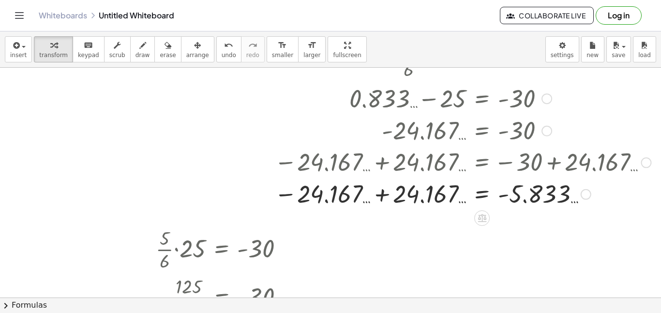
click at [372, 195] on div at bounding box center [463, 194] width 386 height 32
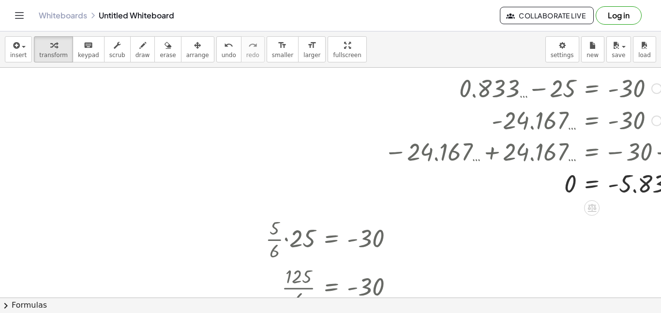
scroll to position [0, 0]
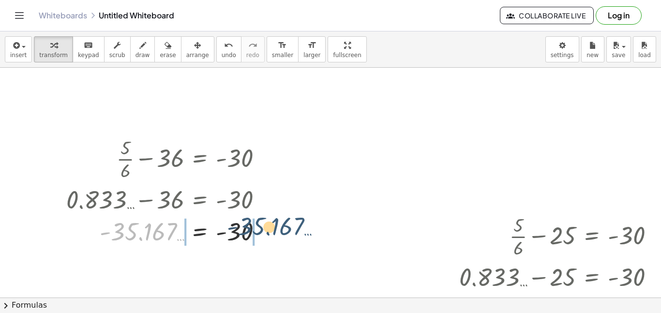
drag, startPoint x: 152, startPoint y: 239, endPoint x: 281, endPoint y: 234, distance: 128.3
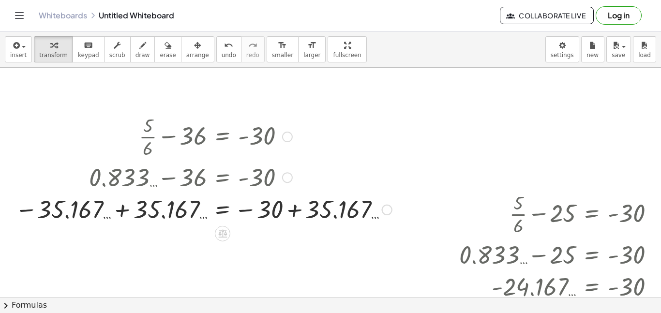
scroll to position [23, 0]
click at [288, 216] on div at bounding box center [203, 208] width 387 height 32
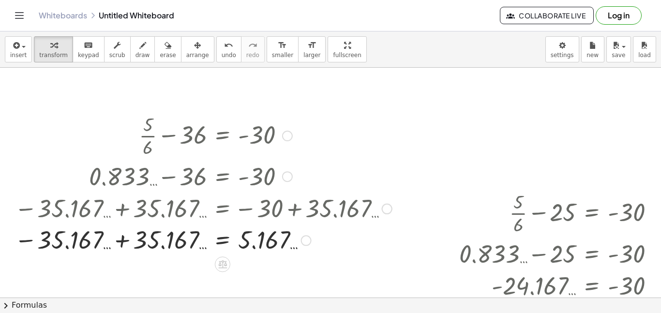
click at [126, 236] on div at bounding box center [203, 240] width 387 height 32
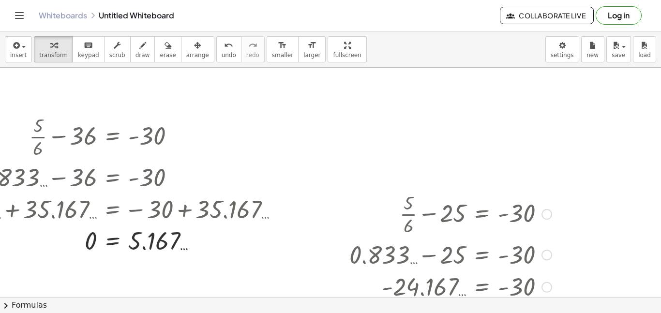
scroll to position [21, 110]
click at [216, 48] on button "undo undo" at bounding box center [228, 49] width 25 height 26
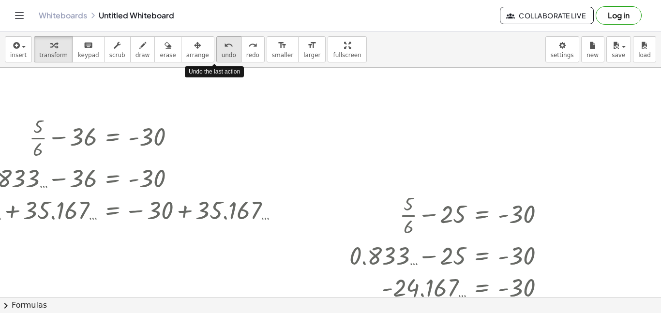
click at [216, 48] on button "undo undo" at bounding box center [228, 49] width 25 height 26
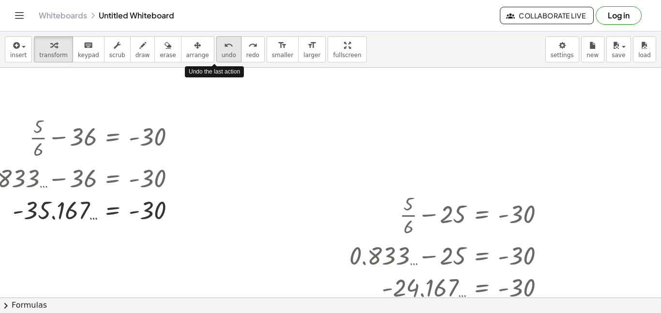
click at [216, 48] on button "undo undo" at bounding box center [228, 49] width 25 height 26
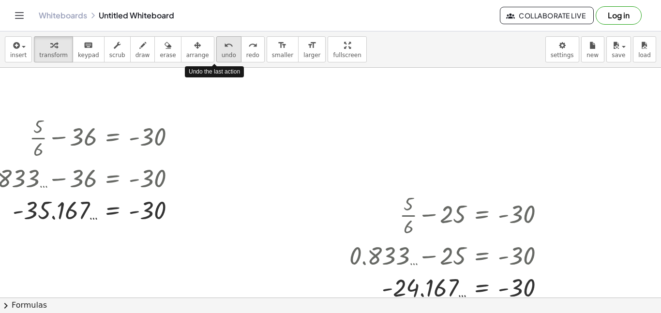
click at [216, 48] on button "undo undo" at bounding box center [228, 49] width 25 height 26
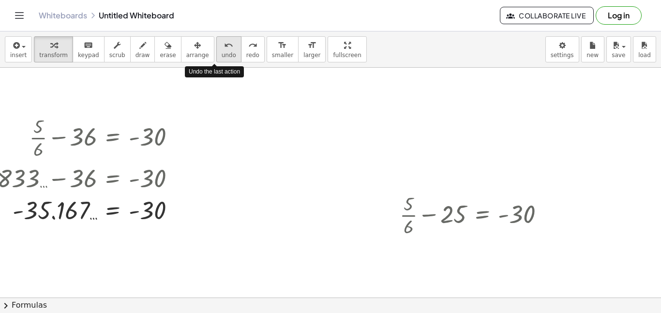
click at [216, 48] on button "undo undo" at bounding box center [228, 49] width 25 height 26
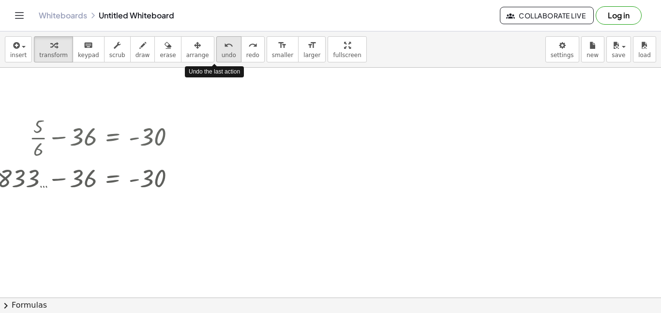
click at [216, 48] on button "undo undo" at bounding box center [228, 49] width 25 height 26
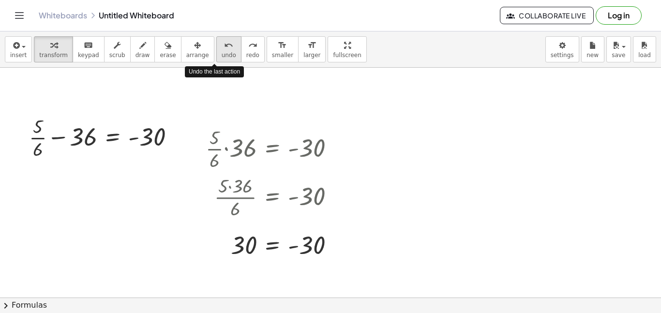
click at [216, 48] on button "undo undo" at bounding box center [228, 49] width 25 height 26
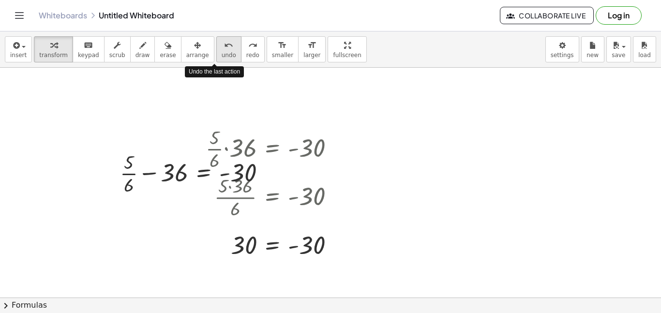
click at [216, 48] on button "undo undo" at bounding box center [228, 49] width 25 height 26
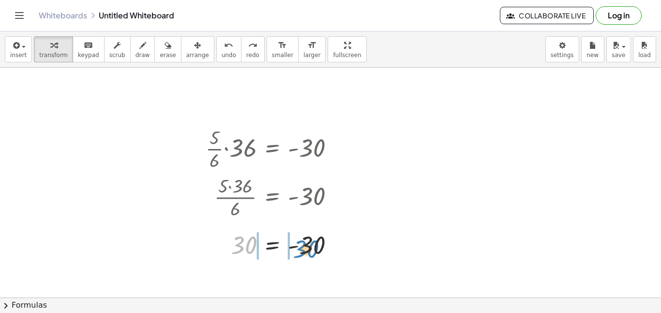
drag, startPoint x: 250, startPoint y: 251, endPoint x: 313, endPoint y: 255, distance: 63.0
click at [313, 255] on div at bounding box center [274, 245] width 146 height 32
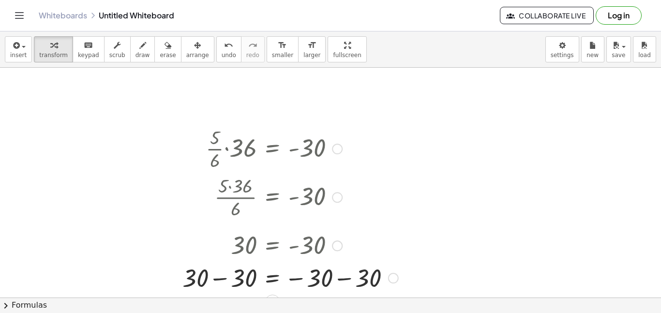
click at [341, 284] on div at bounding box center [290, 277] width 225 height 33
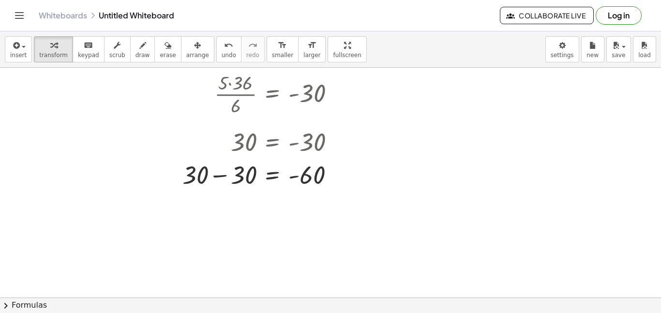
scroll to position [126, 110]
click at [224, 176] on div at bounding box center [262, 172] width 169 height 33
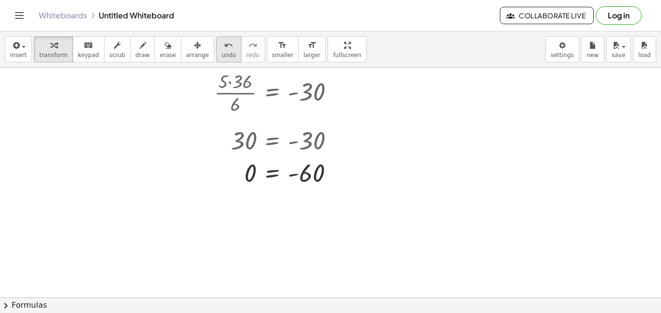
click at [223, 53] on button "undo undo" at bounding box center [228, 49] width 25 height 26
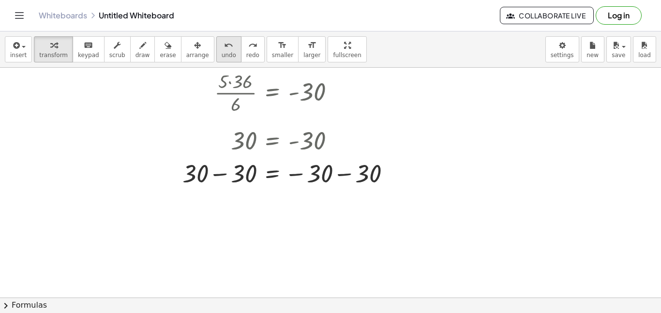
click at [222, 46] on button "undo undo" at bounding box center [228, 49] width 25 height 26
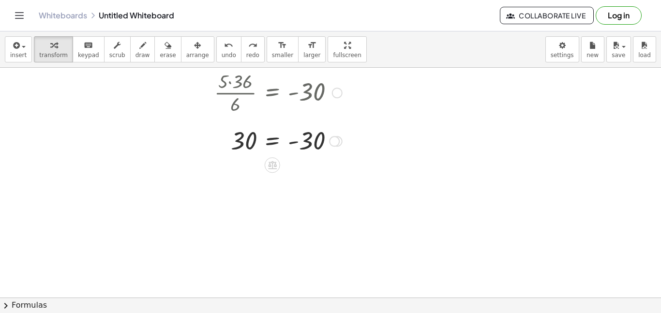
click at [291, 146] on div at bounding box center [274, 141] width 146 height 32
click at [294, 143] on div at bounding box center [274, 141] width 146 height 32
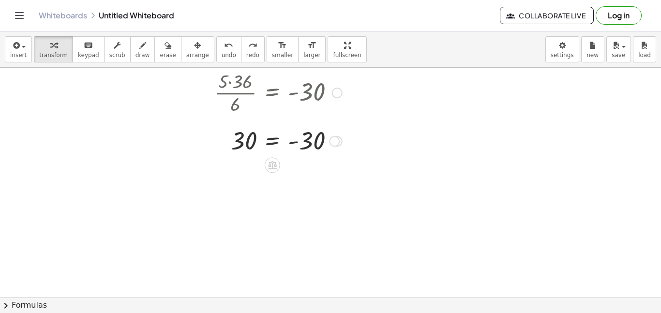
click at [294, 143] on div at bounding box center [274, 141] width 146 height 32
drag, startPoint x: 306, startPoint y: 145, endPoint x: 266, endPoint y: 159, distance: 41.9
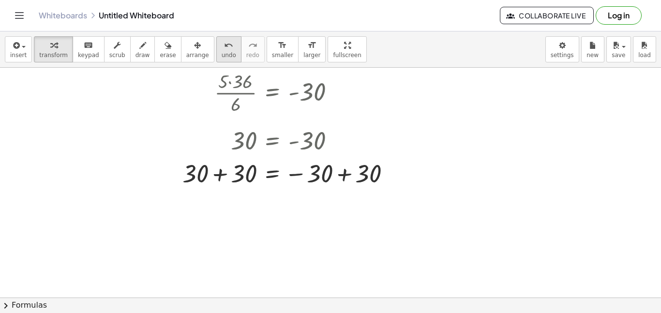
click at [224, 40] on icon "undo" at bounding box center [228, 46] width 9 height 12
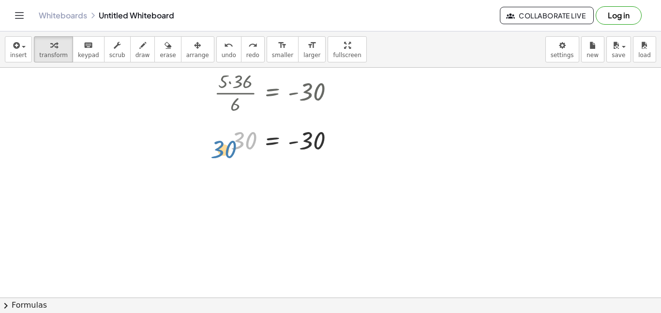
drag, startPoint x: 242, startPoint y: 133, endPoint x: 224, endPoint y: 137, distance: 18.4
click at [224, 137] on div at bounding box center [274, 141] width 146 height 32
